Goal: Task Accomplishment & Management: Manage account settings

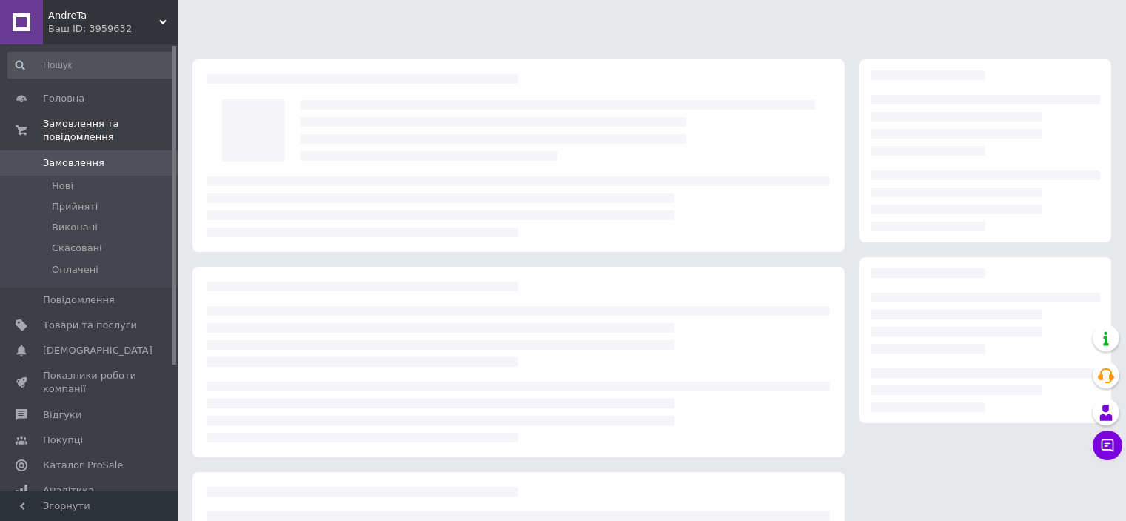
scroll to position [148, 0]
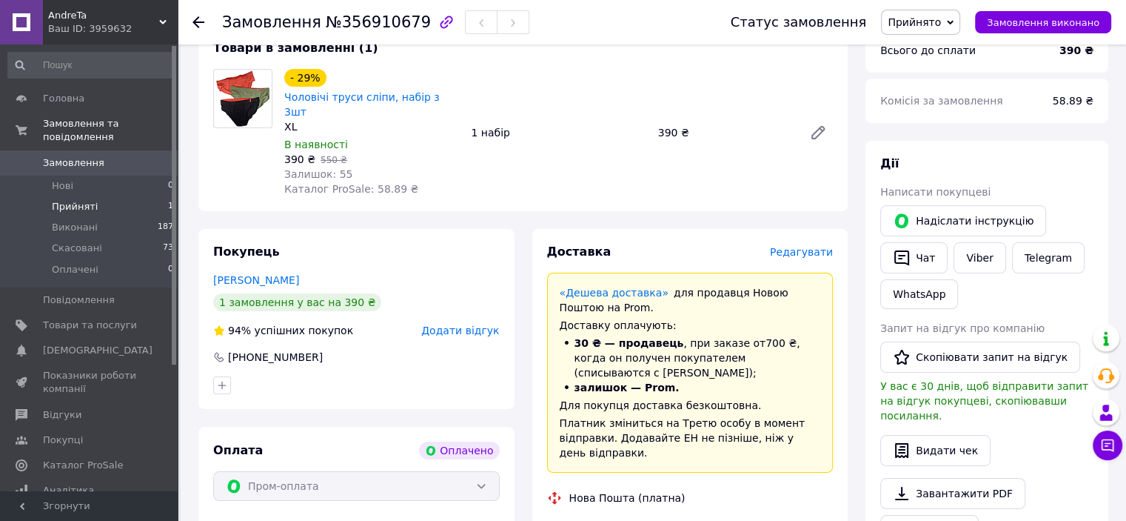
click at [92, 196] on li "Прийняті 1" at bounding box center [91, 206] width 182 height 21
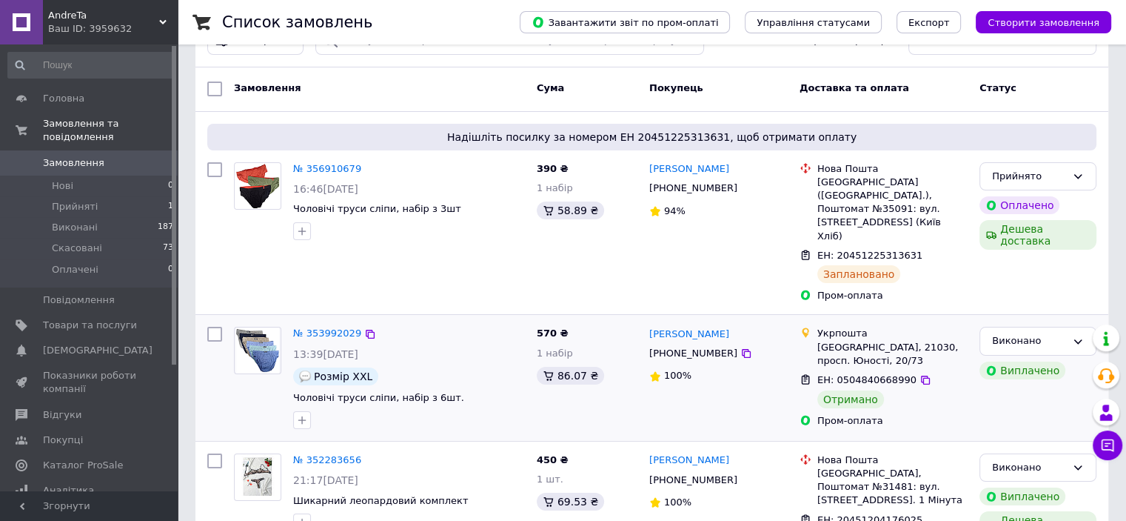
scroll to position [74, 0]
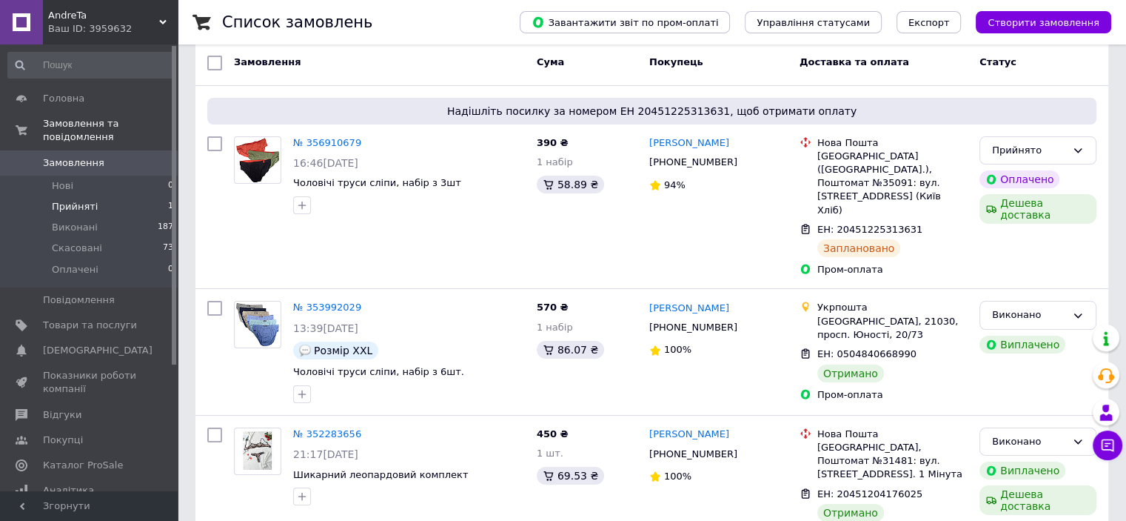
click at [75, 200] on span "Прийняті" at bounding box center [75, 206] width 46 height 13
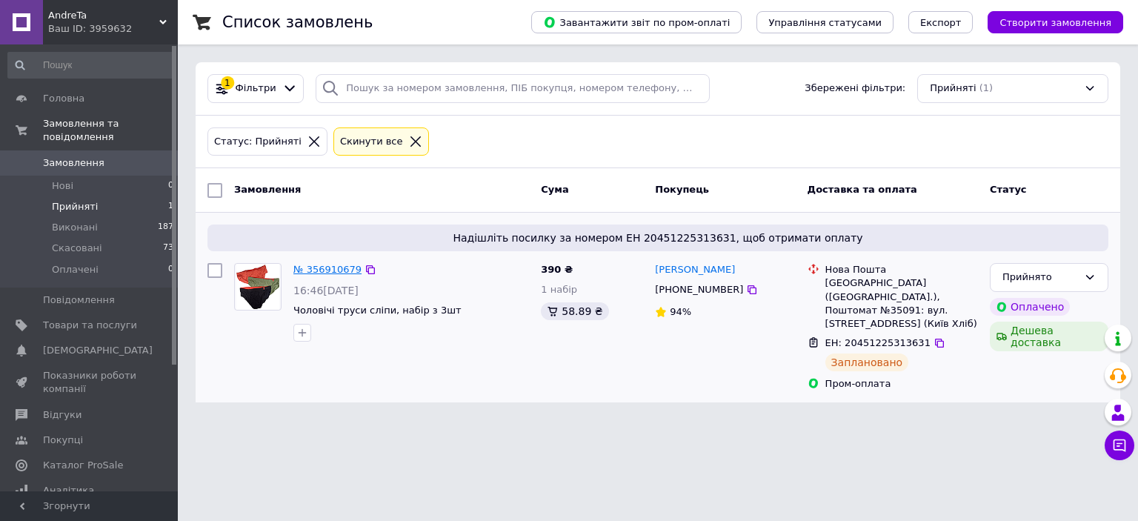
click at [329, 270] on link "№ 356910679" at bounding box center [327, 269] width 68 height 11
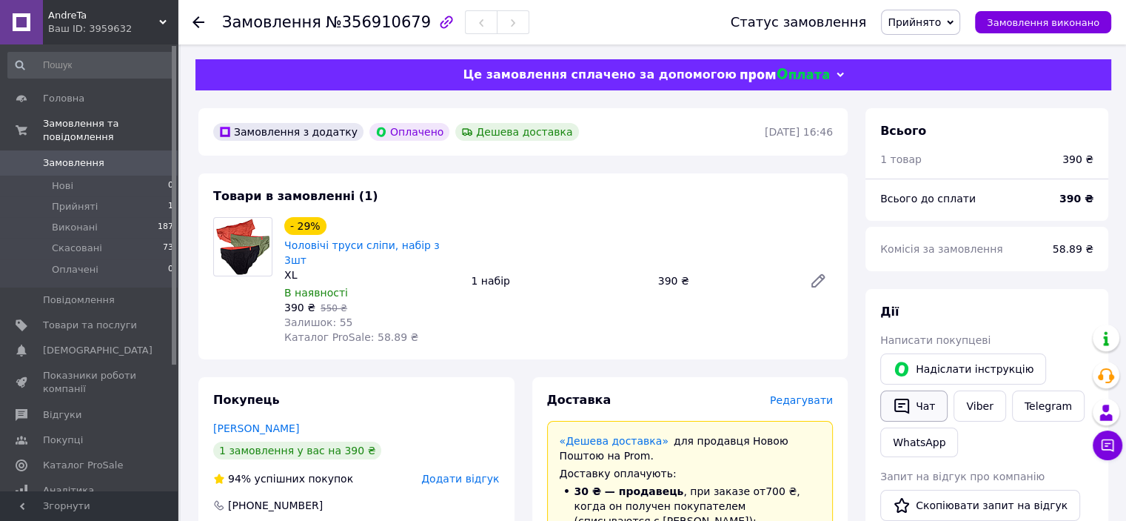
click at [915, 409] on button "Чат" at bounding box center [914, 405] width 67 height 31
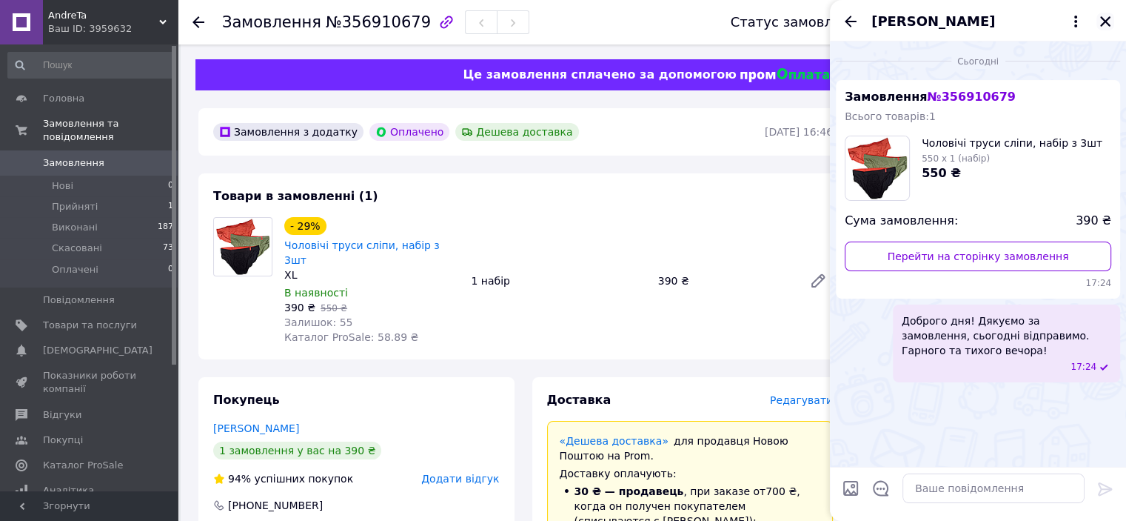
click at [1101, 14] on button "Закрити" at bounding box center [1106, 22] width 18 height 18
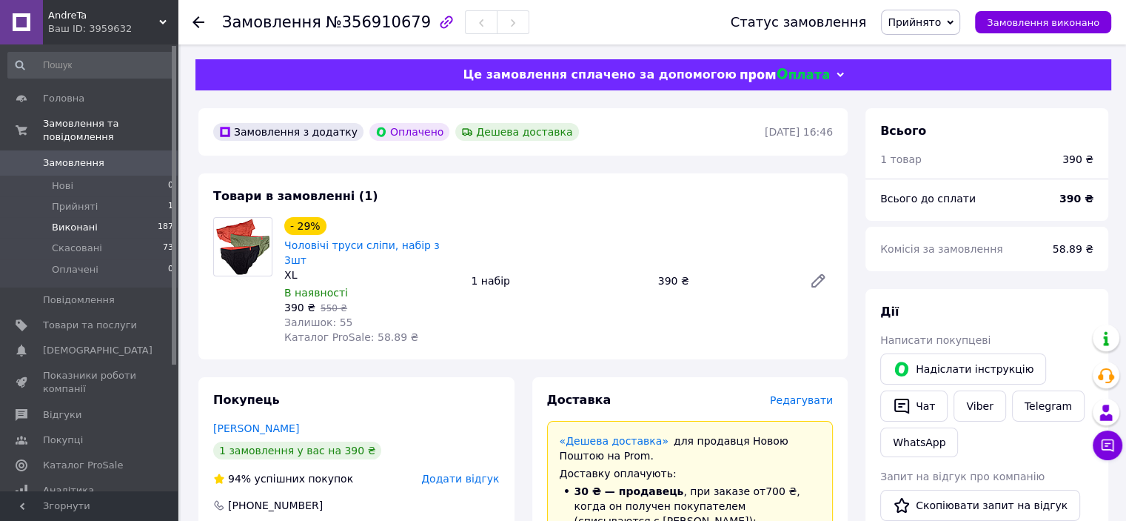
click at [80, 221] on span "Виконані" at bounding box center [75, 227] width 46 height 13
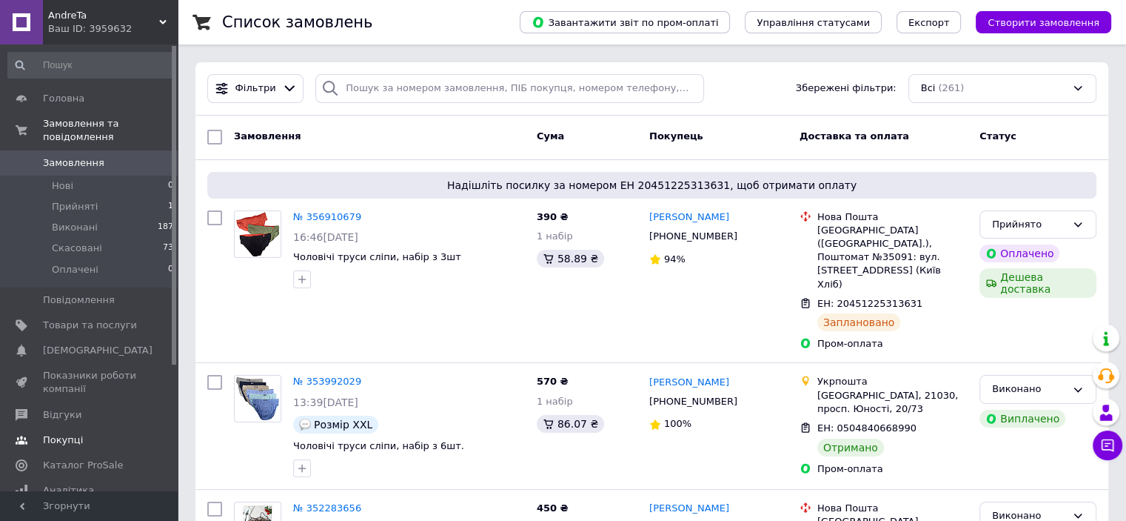
click at [59, 433] on span "Покупці" at bounding box center [63, 439] width 40 height 13
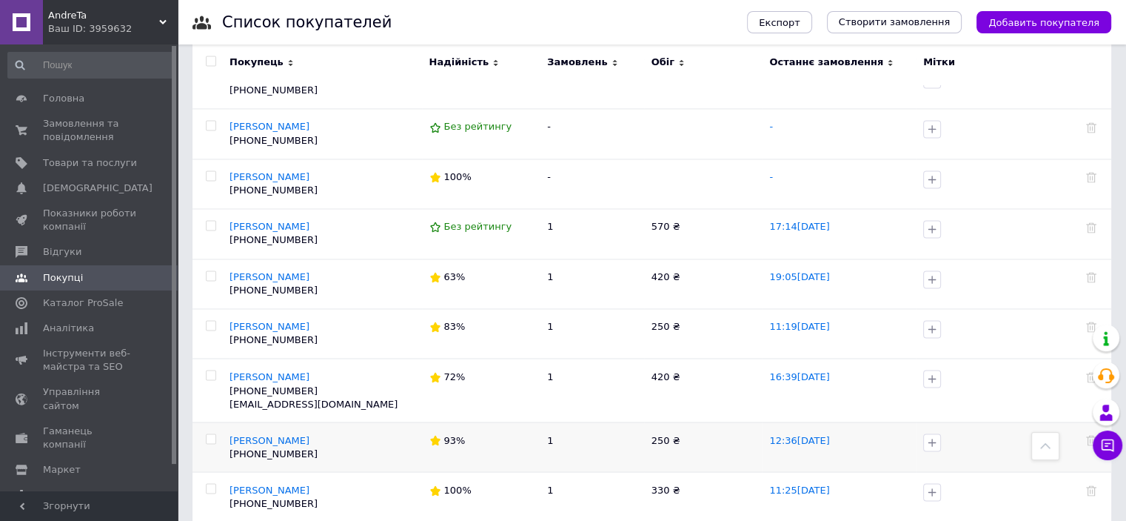
scroll to position [2444, 0]
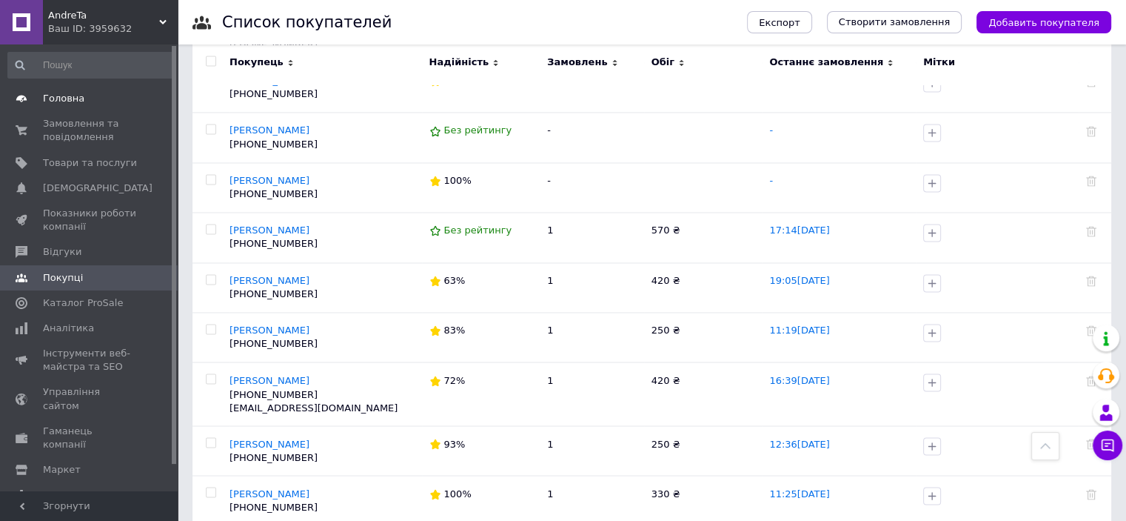
click at [66, 97] on span "Головна" at bounding box center [63, 98] width 41 height 13
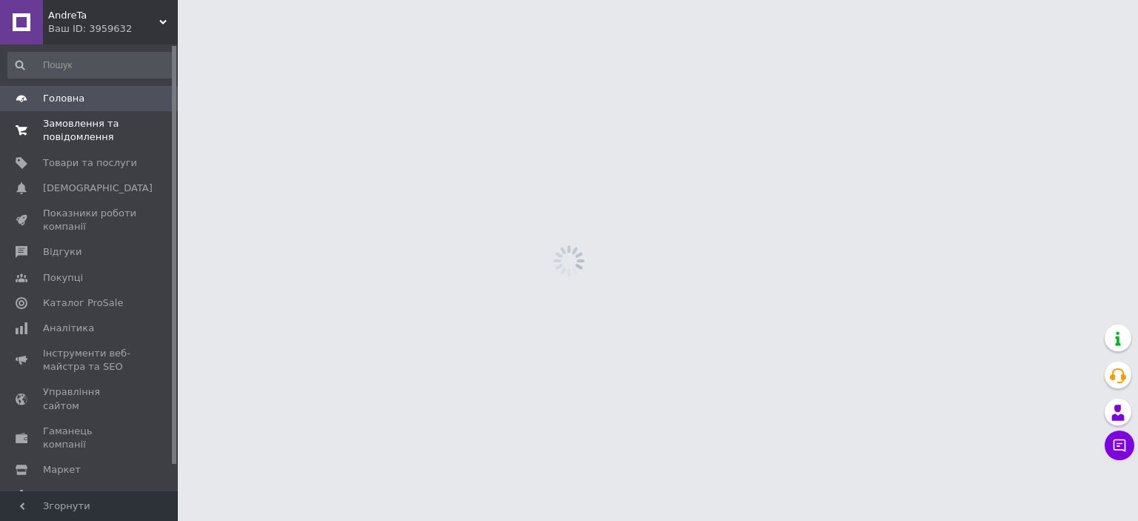
click at [71, 121] on span "Замовлення та повідомлення" at bounding box center [90, 130] width 94 height 27
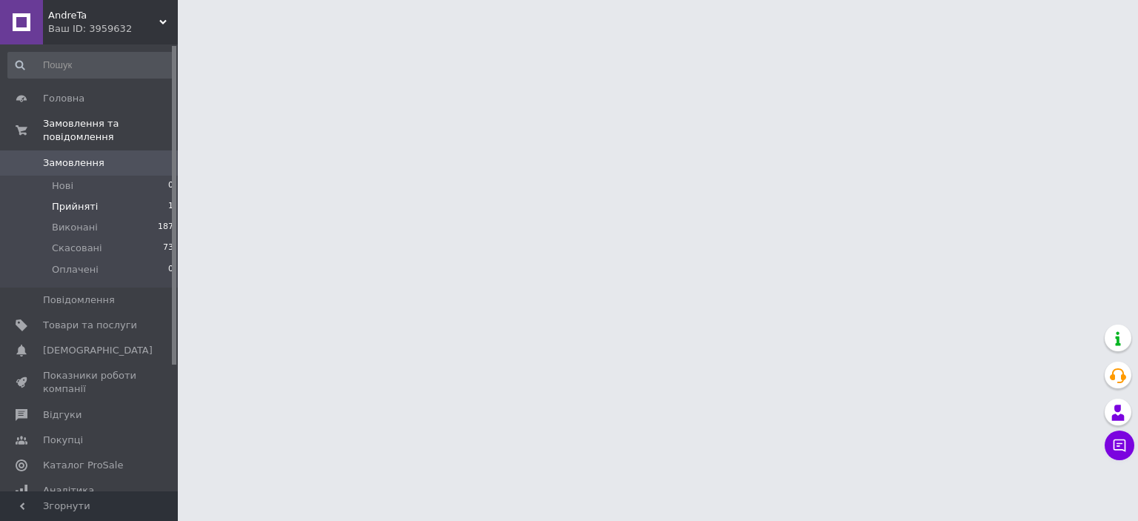
click at [64, 200] on span "Прийняті" at bounding box center [75, 206] width 46 height 13
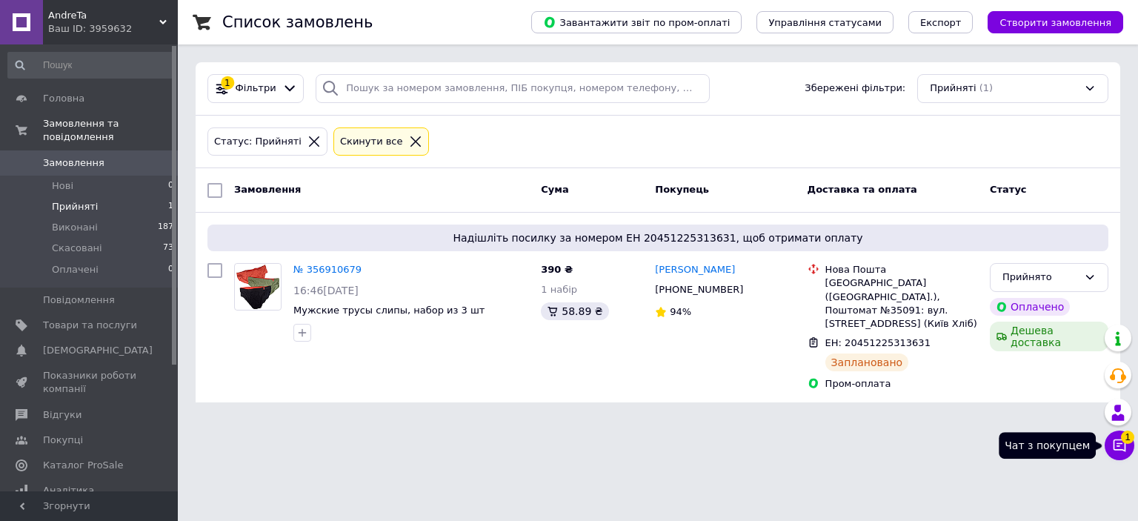
drag, startPoint x: 1126, startPoint y: 442, endPoint x: 1091, endPoint y: 454, distance: 37.5
click at [1126, 442] on span "1" at bounding box center [1127, 436] width 13 height 13
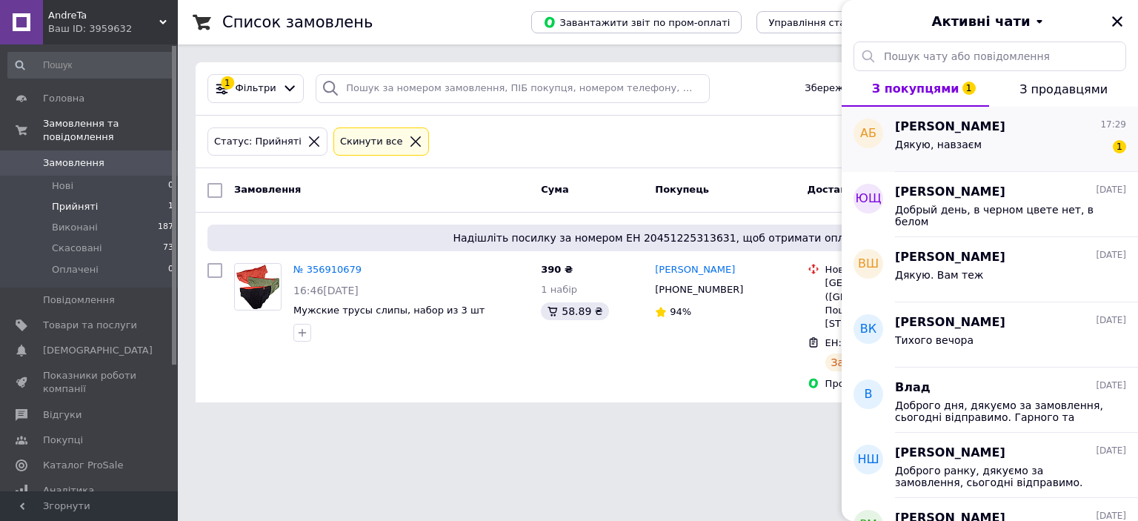
click at [937, 136] on div "Дякую, навзаєм 1" at bounding box center [1010, 148] width 231 height 24
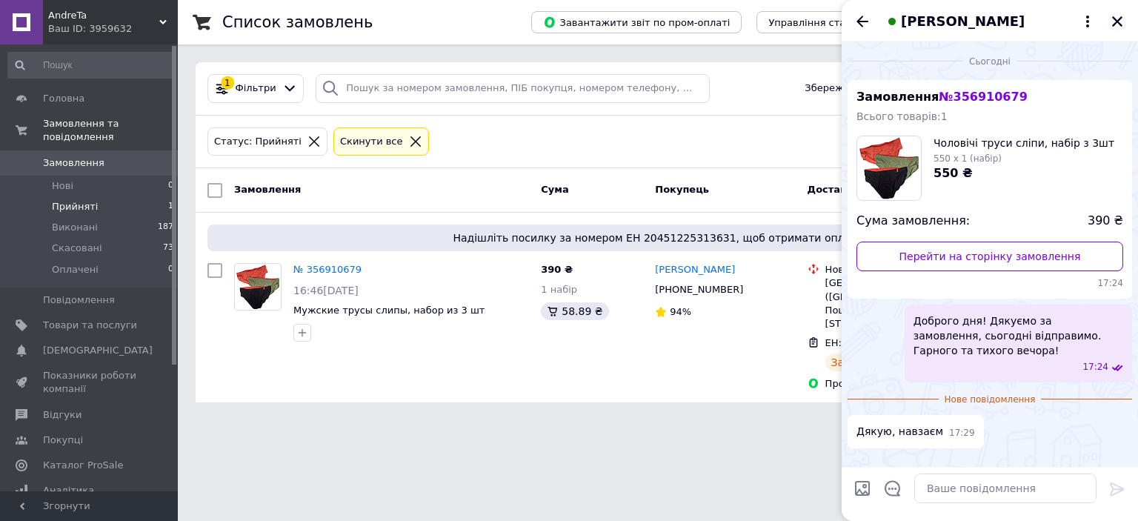
click at [1111, 16] on icon "Закрити" at bounding box center [1116, 21] width 13 height 13
